Goal: Information Seeking & Learning: Learn about a topic

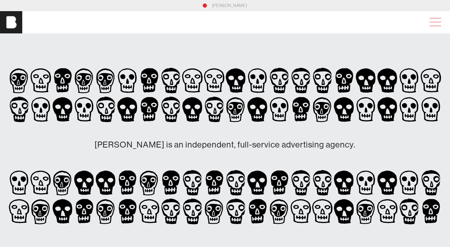
click at [431, 23] on span at bounding box center [434, 22] width 16 height 13
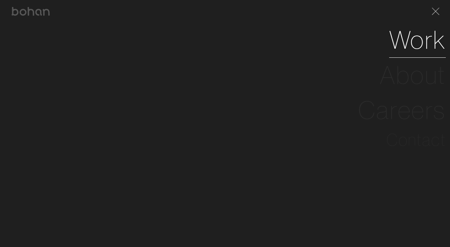
click at [404, 37] on link "Work" at bounding box center [417, 39] width 57 height 35
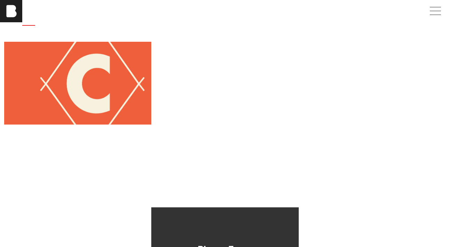
scroll to position [59, 0]
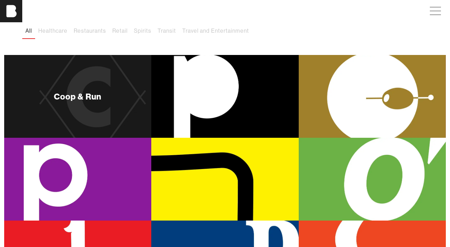
click at [129, 108] on div "Coop & Run" at bounding box center [77, 96] width 147 height 83
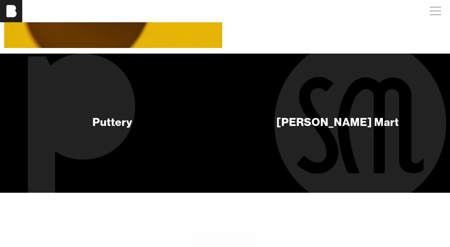
scroll to position [2595, 0]
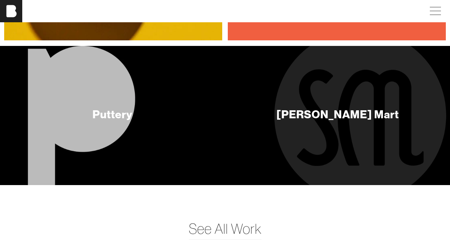
click at [99, 124] on div "Puttery" at bounding box center [113, 115] width 50 height 50
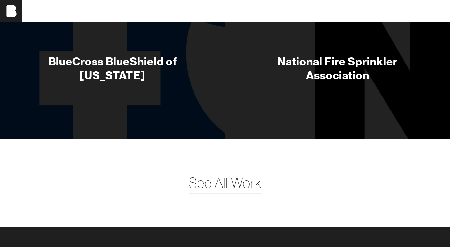
scroll to position [2825, 0]
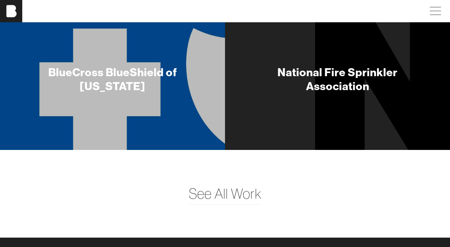
click at [139, 71] on div "BlueCross BlueShield of [US_STATE]" at bounding box center [112, 79] width 181 height 28
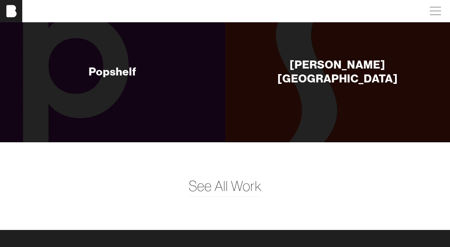
scroll to position [2145, 0]
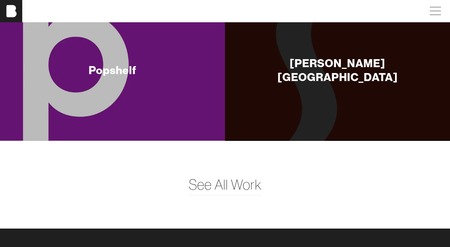
click at [127, 98] on div "Popshelf" at bounding box center [112, 71] width 225 height 139
